Goal: Check status: Check status

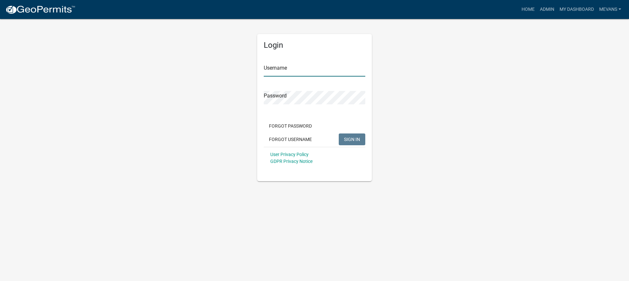
type input "Mevans"
click at [351, 139] on span "SIGN IN" at bounding box center [352, 139] width 16 height 5
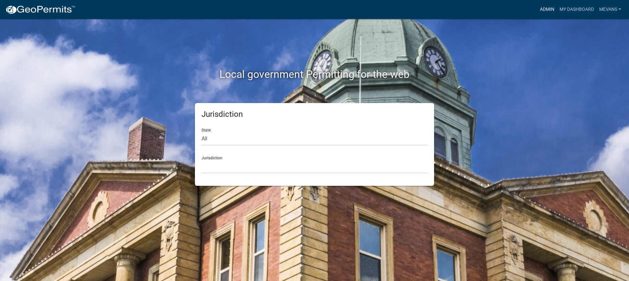
click at [540, 5] on link "Admin" at bounding box center [547, 9] width 20 height 12
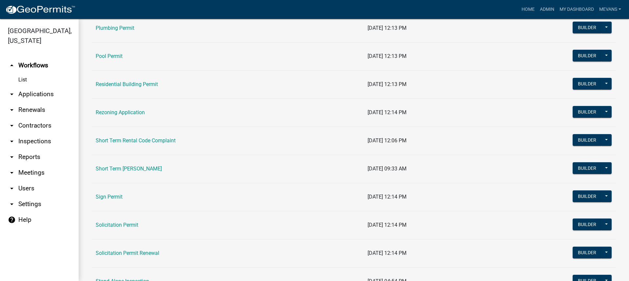
scroll to position [753, 0]
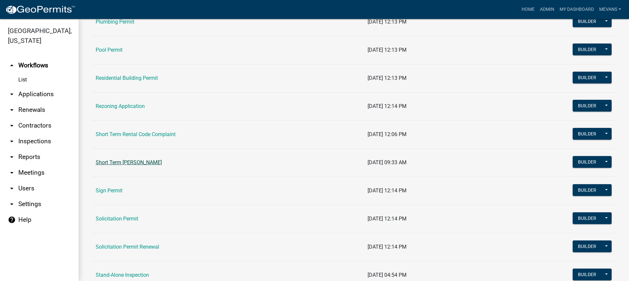
click at [124, 162] on link "Short Term [PERSON_NAME]" at bounding box center [129, 162] width 66 height 6
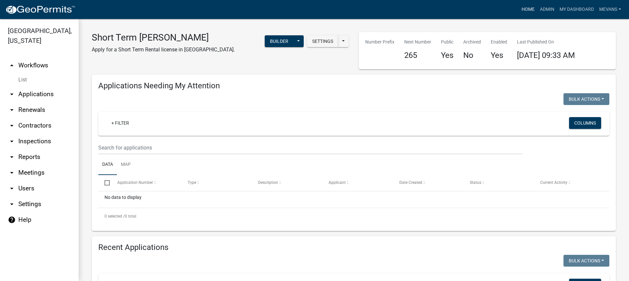
click at [528, 7] on link "Home" at bounding box center [528, 9] width 18 height 12
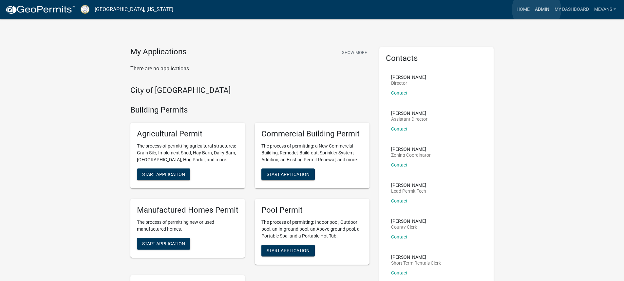
click at [536, 9] on link "Admin" at bounding box center [542, 9] width 20 height 12
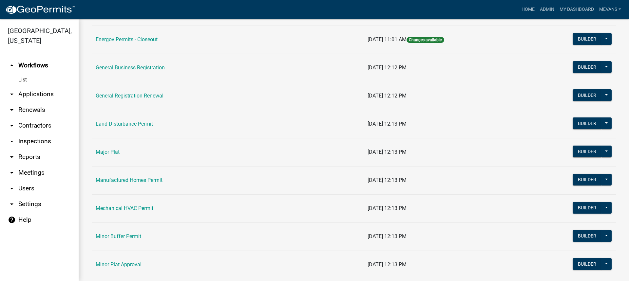
scroll to position [655, 0]
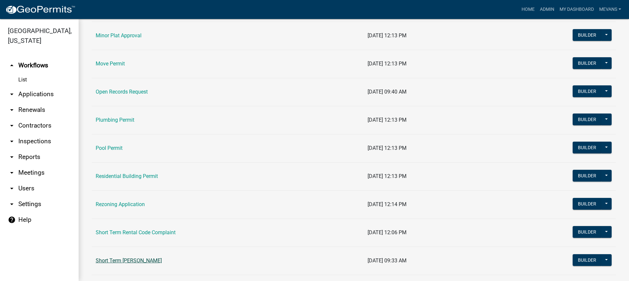
click at [148, 263] on link "Short Term [PERSON_NAME]" at bounding box center [129, 261] width 66 height 6
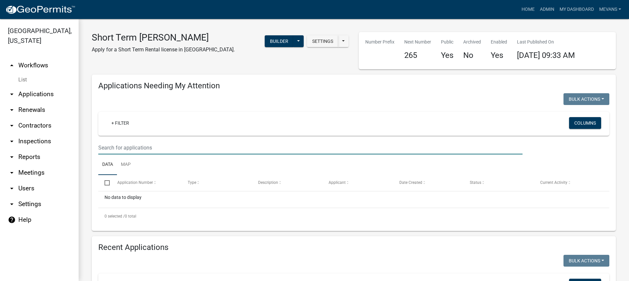
click at [159, 144] on input "text" at bounding box center [310, 147] width 424 height 13
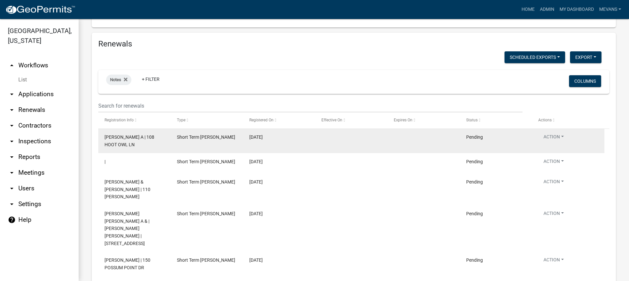
scroll to position [655, 0]
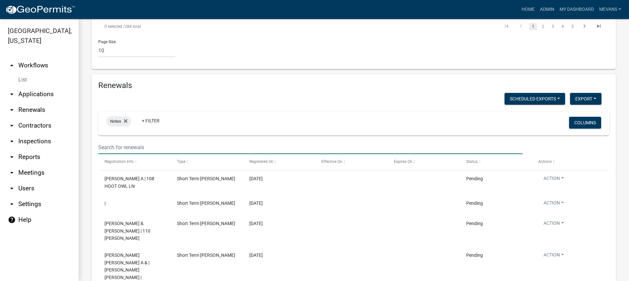
click at [203, 141] on input "text" at bounding box center [310, 147] width 424 height 13
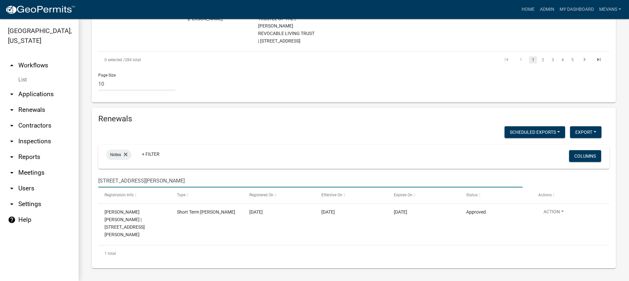
scroll to position [577, 0]
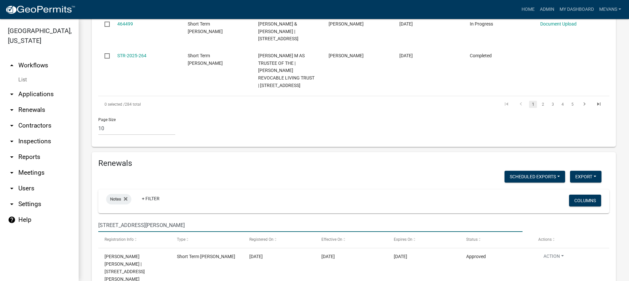
type input "[STREET_ADDRESS][PERSON_NAME]"
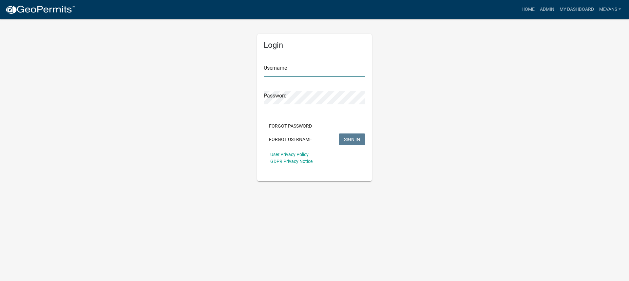
type input "Mevans"
click at [354, 141] on span "SIGN IN" at bounding box center [352, 139] width 16 height 5
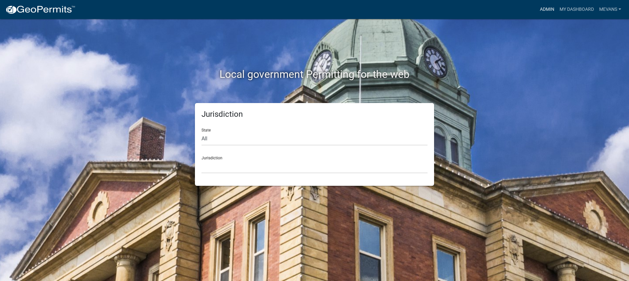
click at [542, 9] on link "Admin" at bounding box center [547, 9] width 20 height 12
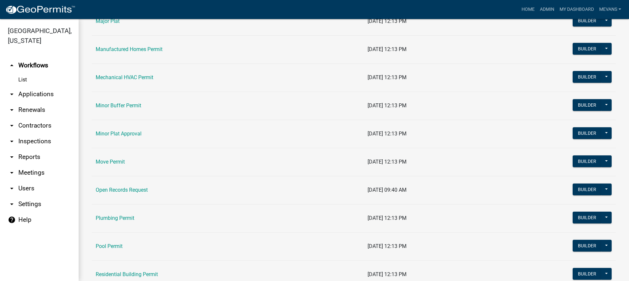
scroll to position [818, 0]
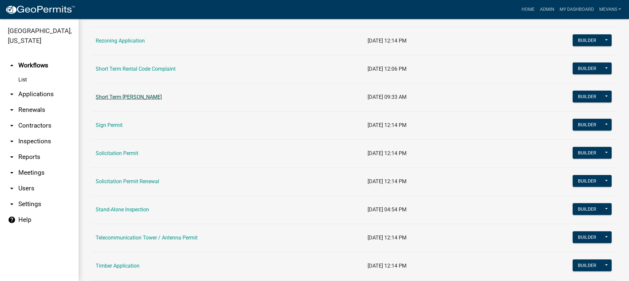
click at [136, 96] on link "Short Term [PERSON_NAME]" at bounding box center [129, 97] width 66 height 6
